Goal: Transaction & Acquisition: Purchase product/service

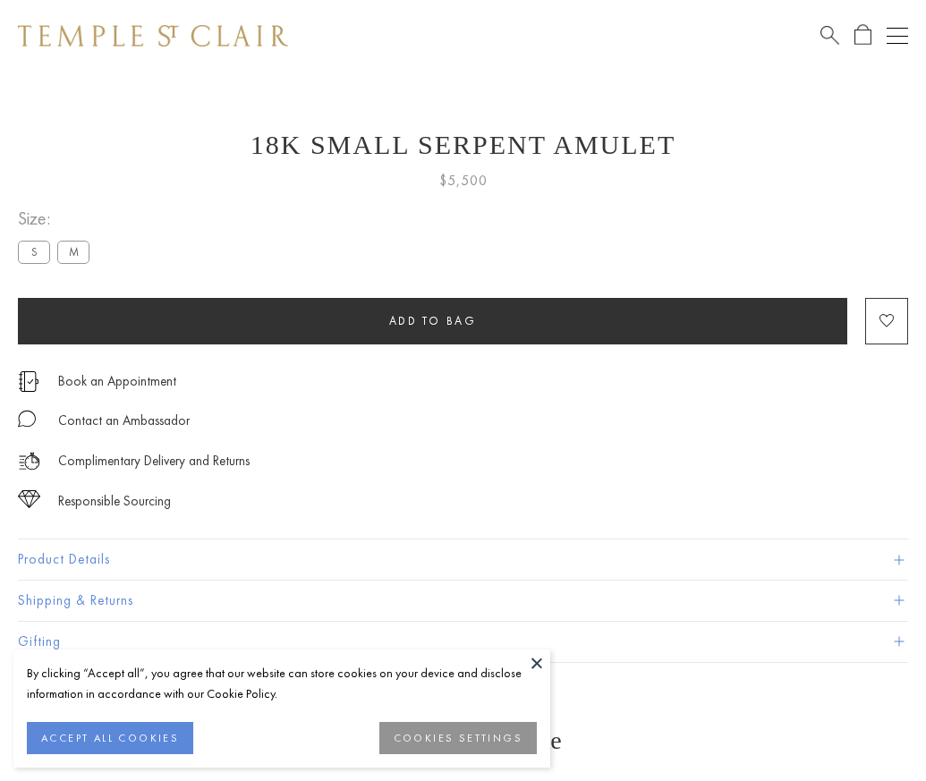
click at [432, 320] on span "Add to bag" at bounding box center [433, 320] width 88 height 15
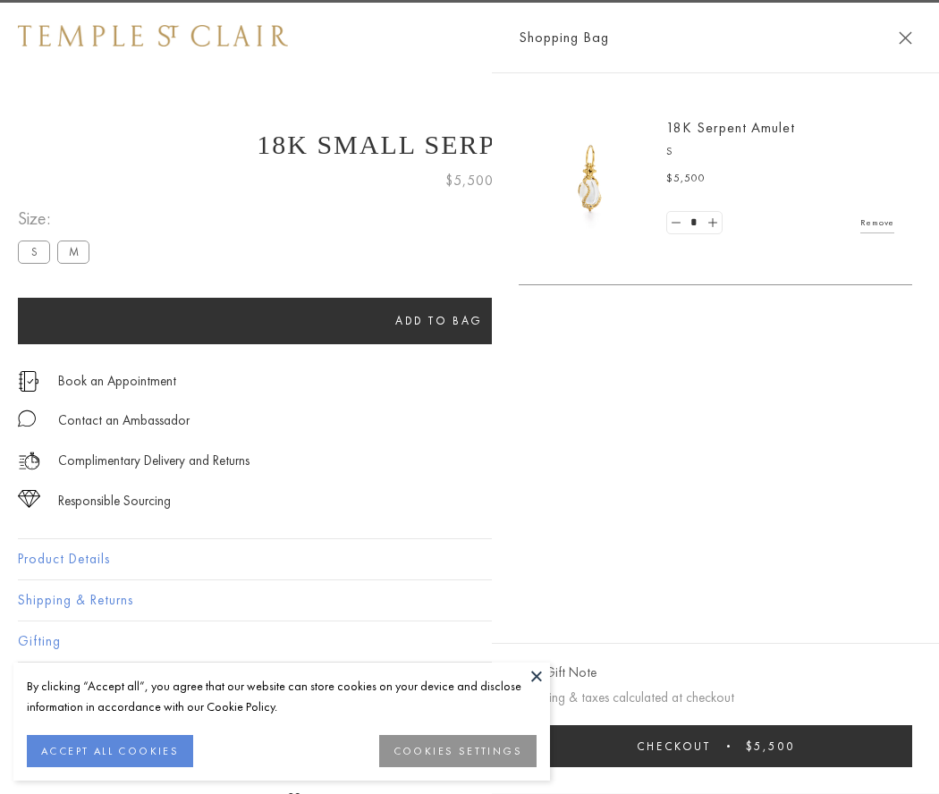
click at [727, 746] on button "Checkout $5,500" at bounding box center [716, 746] width 394 height 42
